Goal: Information Seeking & Learning: Learn about a topic

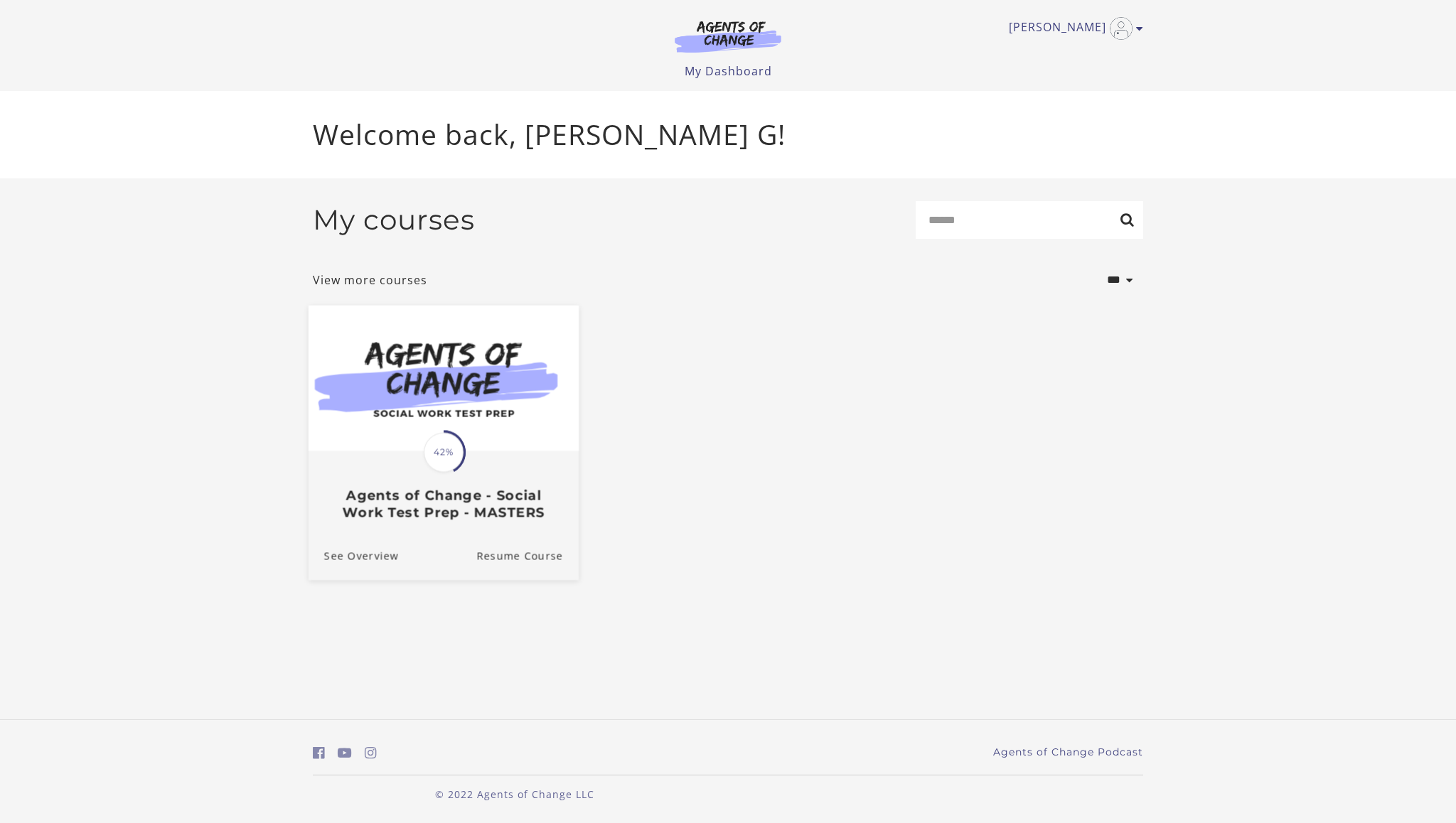
click at [420, 506] on h3 "Agents of Change - Social Work Test Prep - MASTERS" at bounding box center [444, 504] width 239 height 33
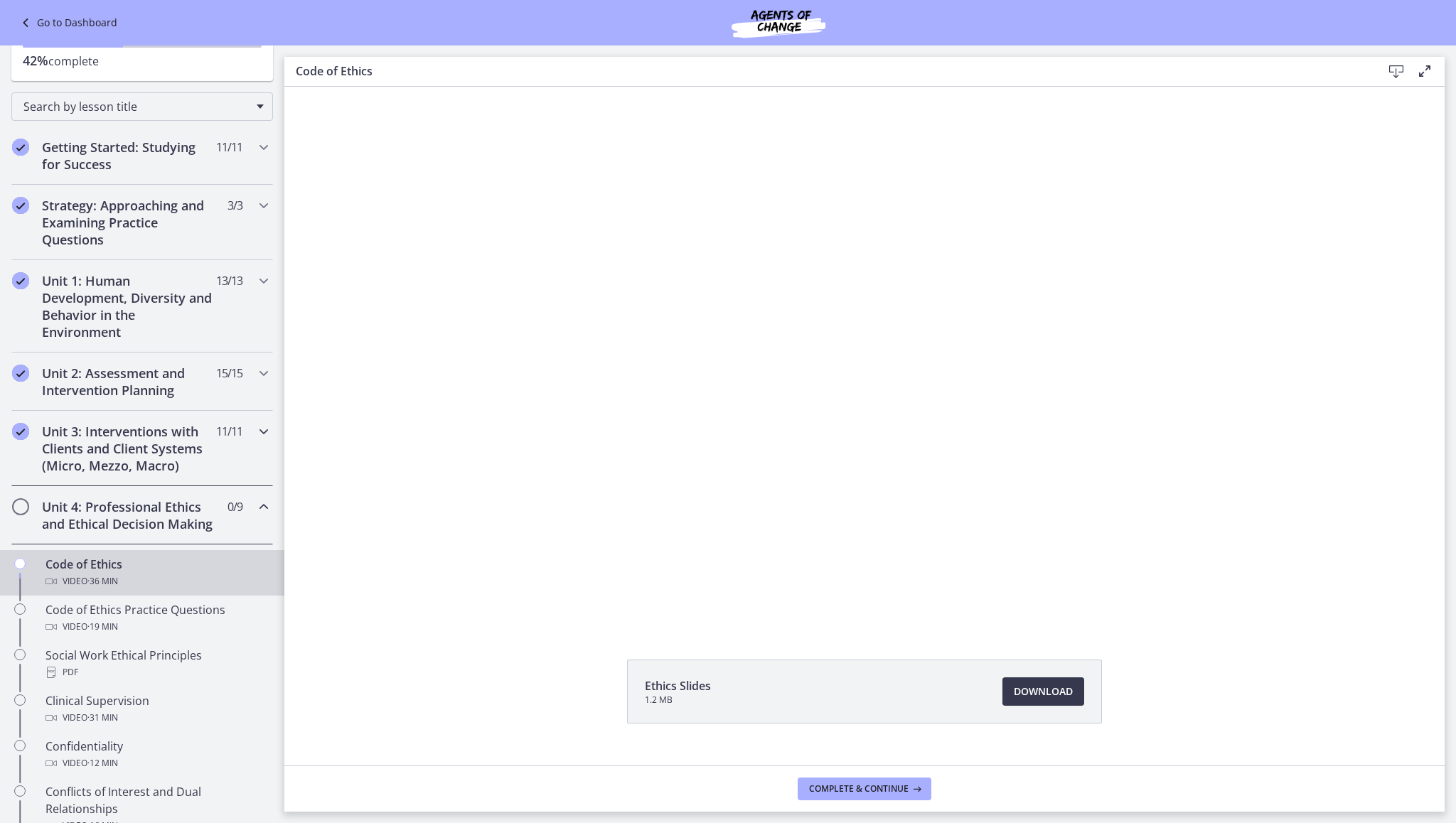
scroll to position [126, 0]
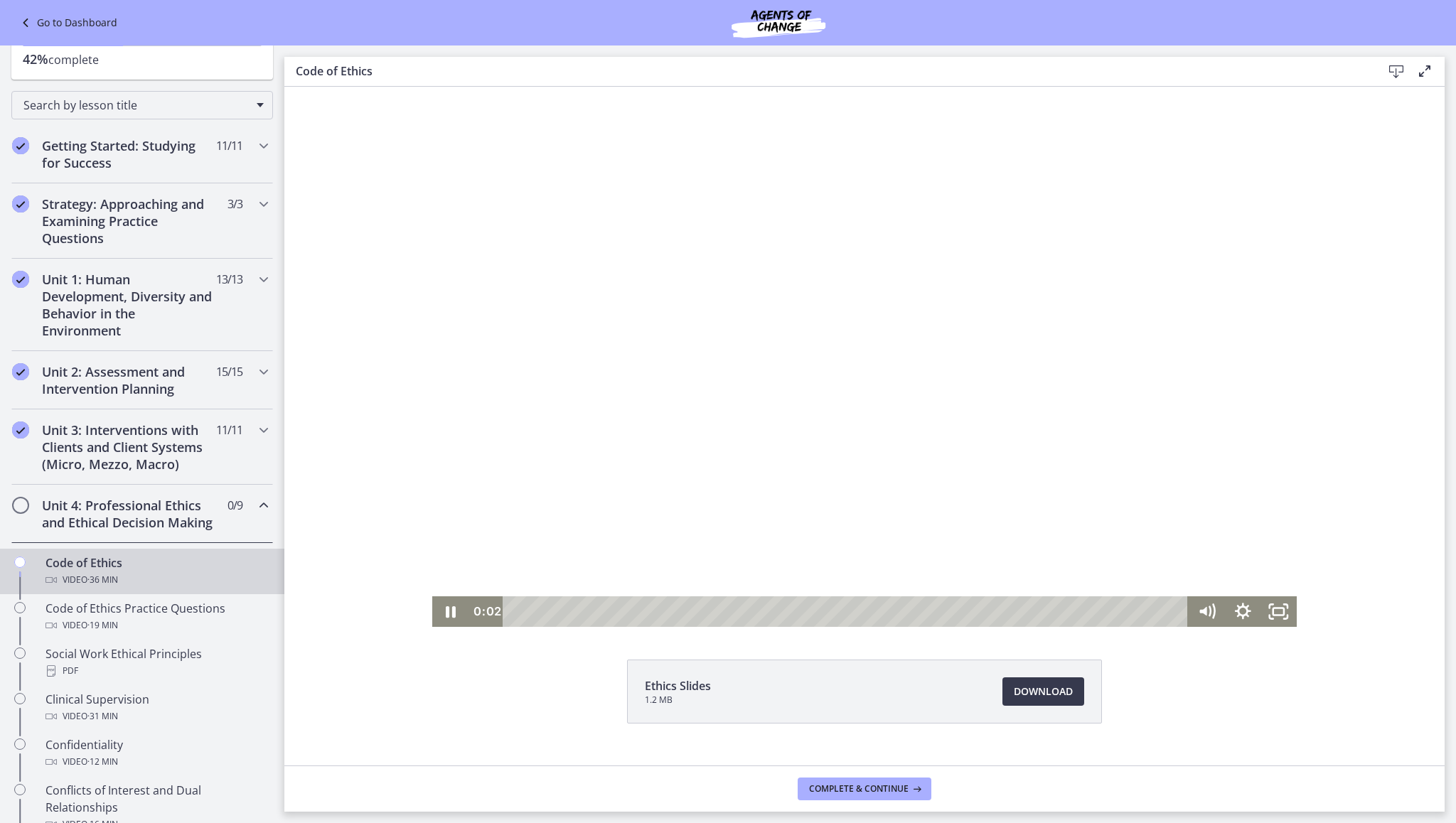
click at [829, 416] on div at bounding box center [864, 357] width 864 height 540
drag, startPoint x: 508, startPoint y: 611, endPoint x: 479, endPoint y: 612, distance: 29.0
click at [479, 612] on div "0:00 0:00" at bounding box center [828, 612] width 720 height 30
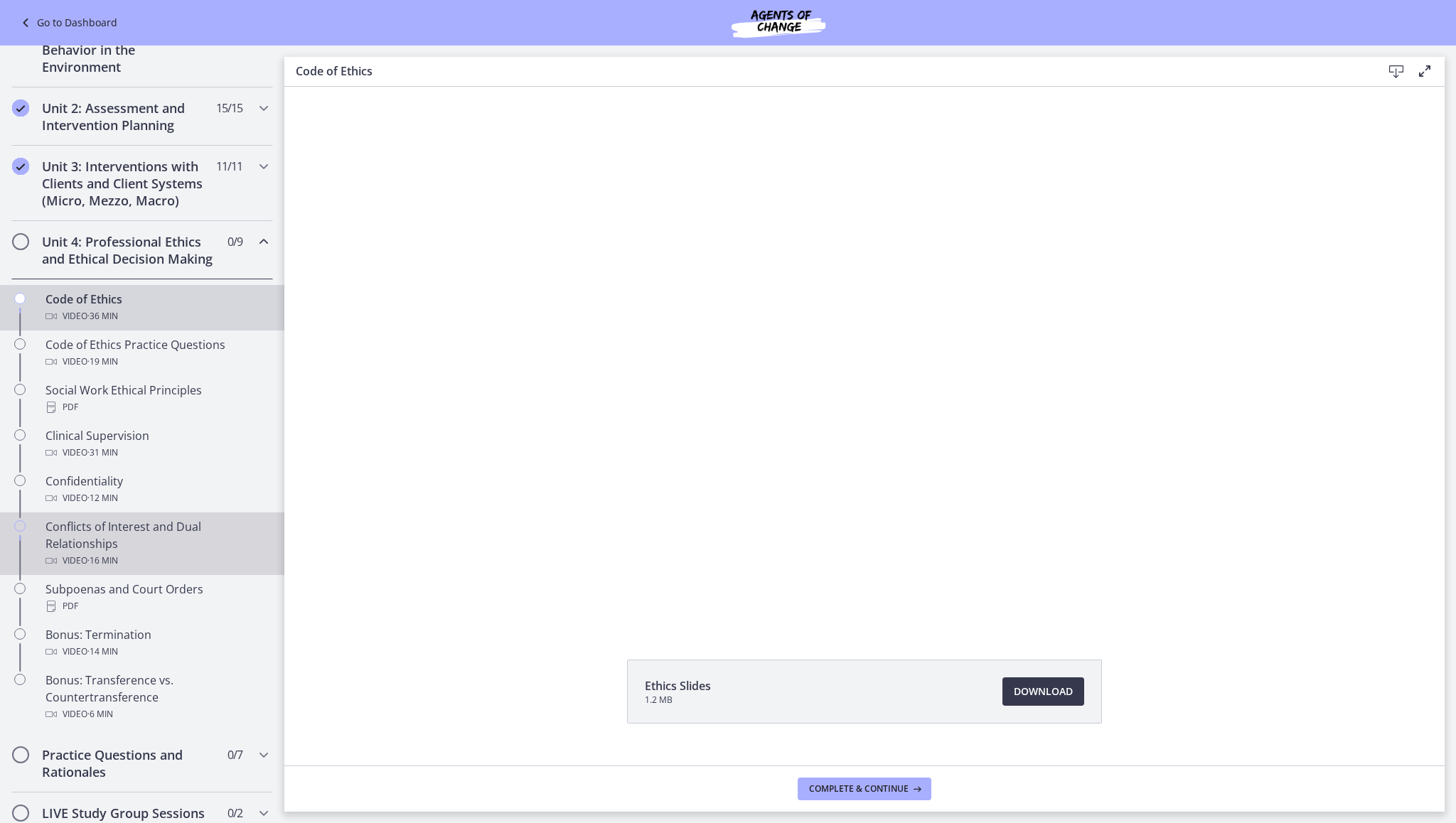
scroll to position [389, 0]
